Goal: Navigation & Orientation: Find specific page/section

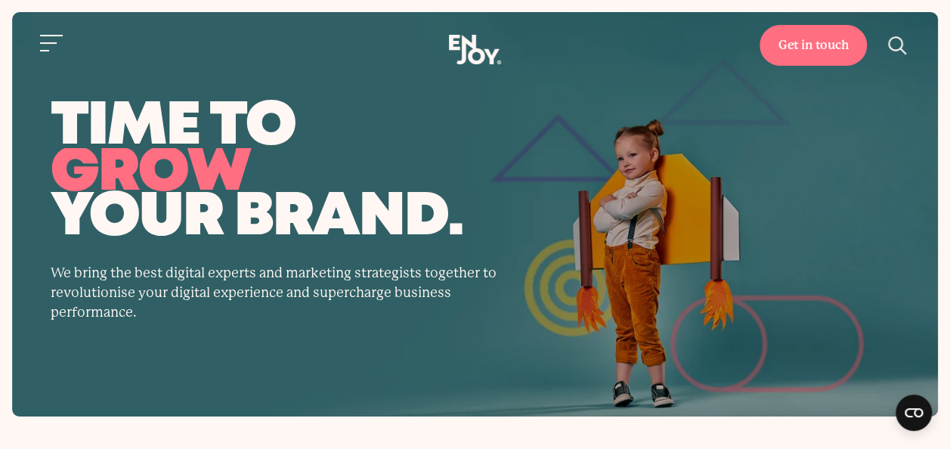
click at [30, 39] on div "Get in touch Home Services Work About" at bounding box center [475, 50] width 950 height 31
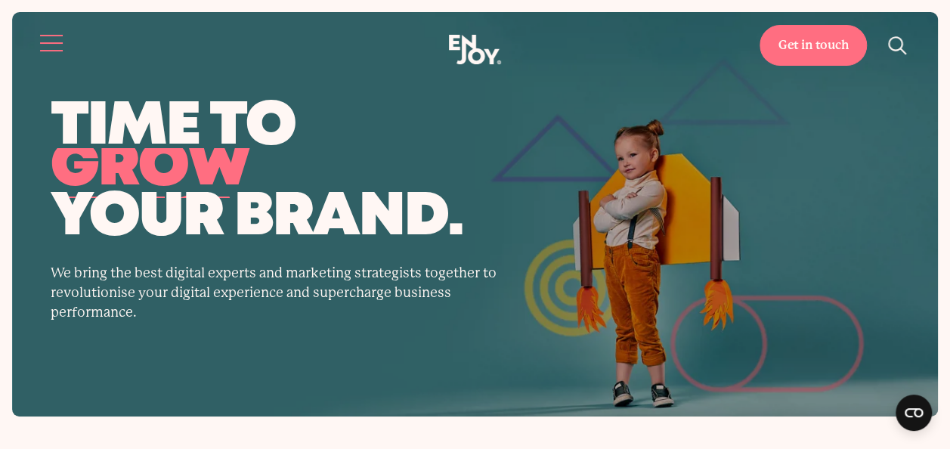
click at [37, 39] on button "Site navigation" at bounding box center [52, 43] width 32 height 32
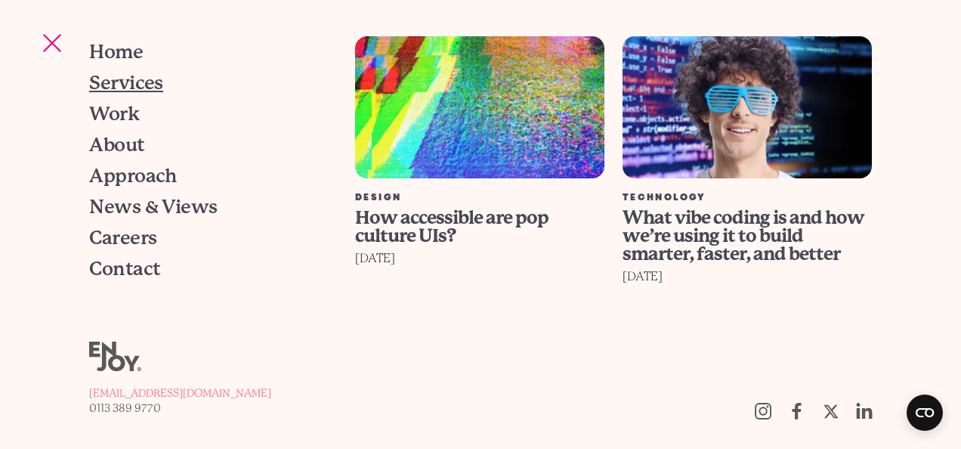
click at [125, 92] on span "Services" at bounding box center [126, 82] width 74 height 19
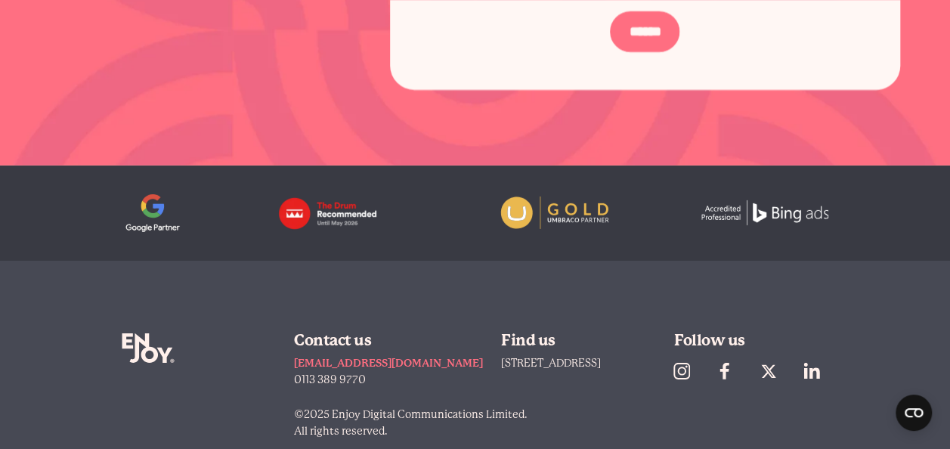
scroll to position [2342, 0]
